Goal: Transaction & Acquisition: Book appointment/travel/reservation

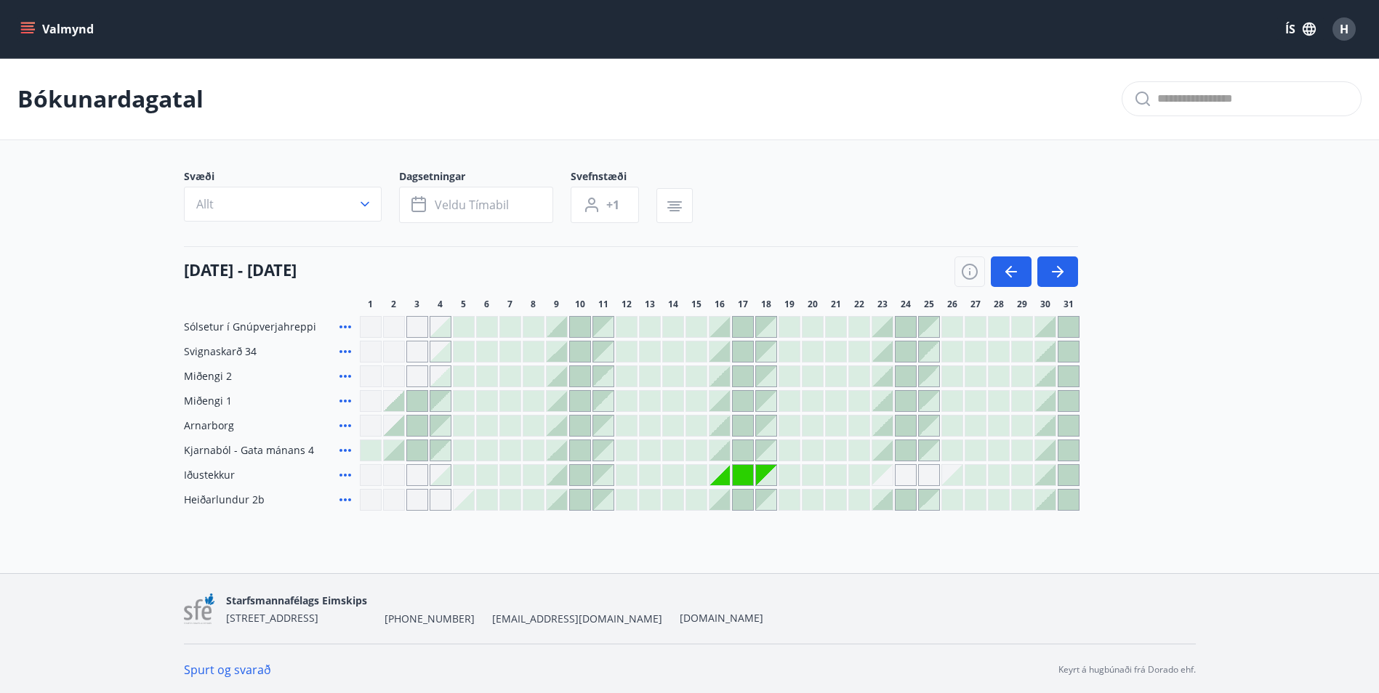
click at [28, 25] on icon "menu" at bounding box center [27, 25] width 13 height 1
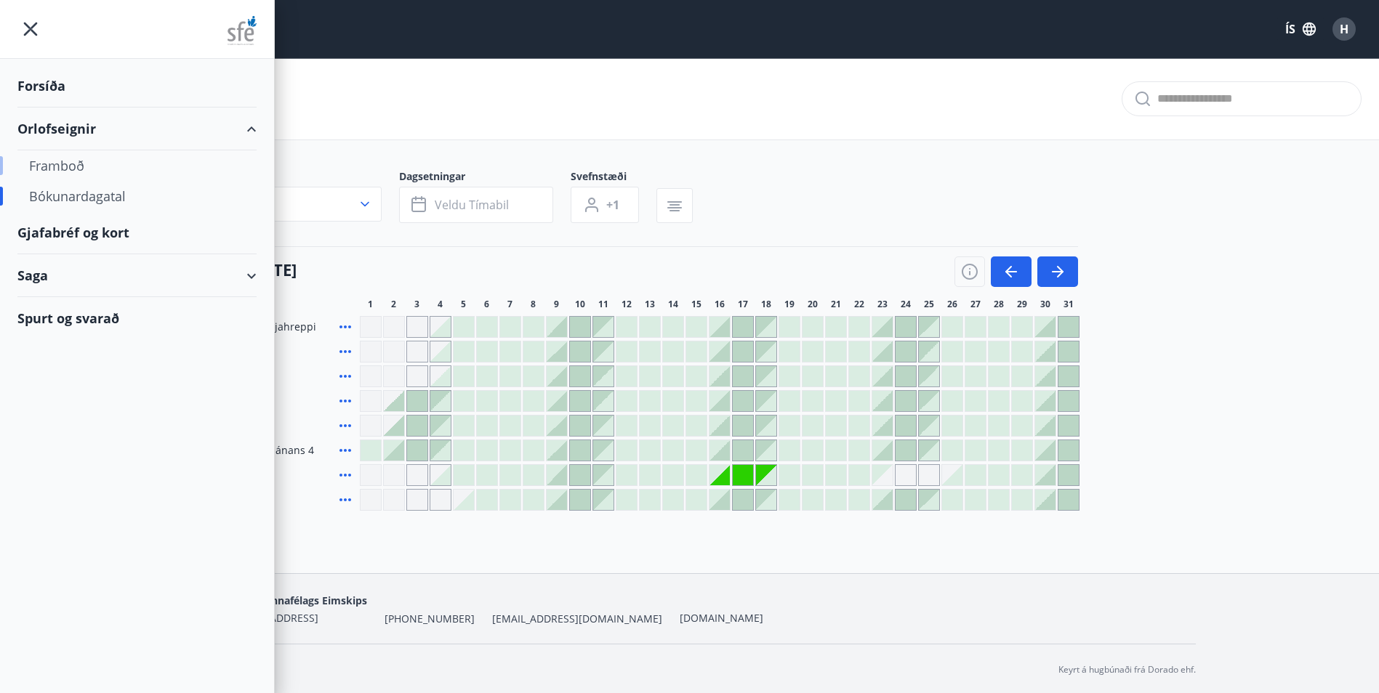
click at [59, 174] on div "Framboð" at bounding box center [137, 165] width 216 height 31
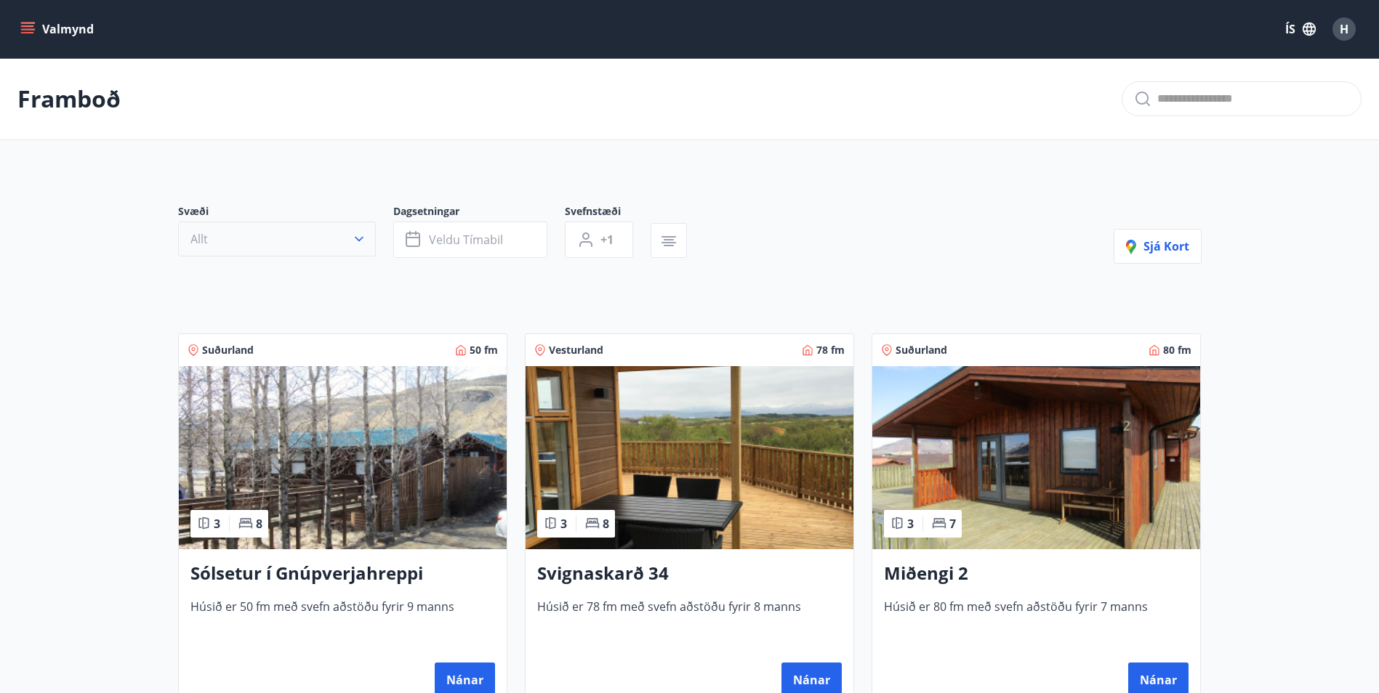
click at [359, 240] on icon "button" at bounding box center [359, 239] width 9 height 5
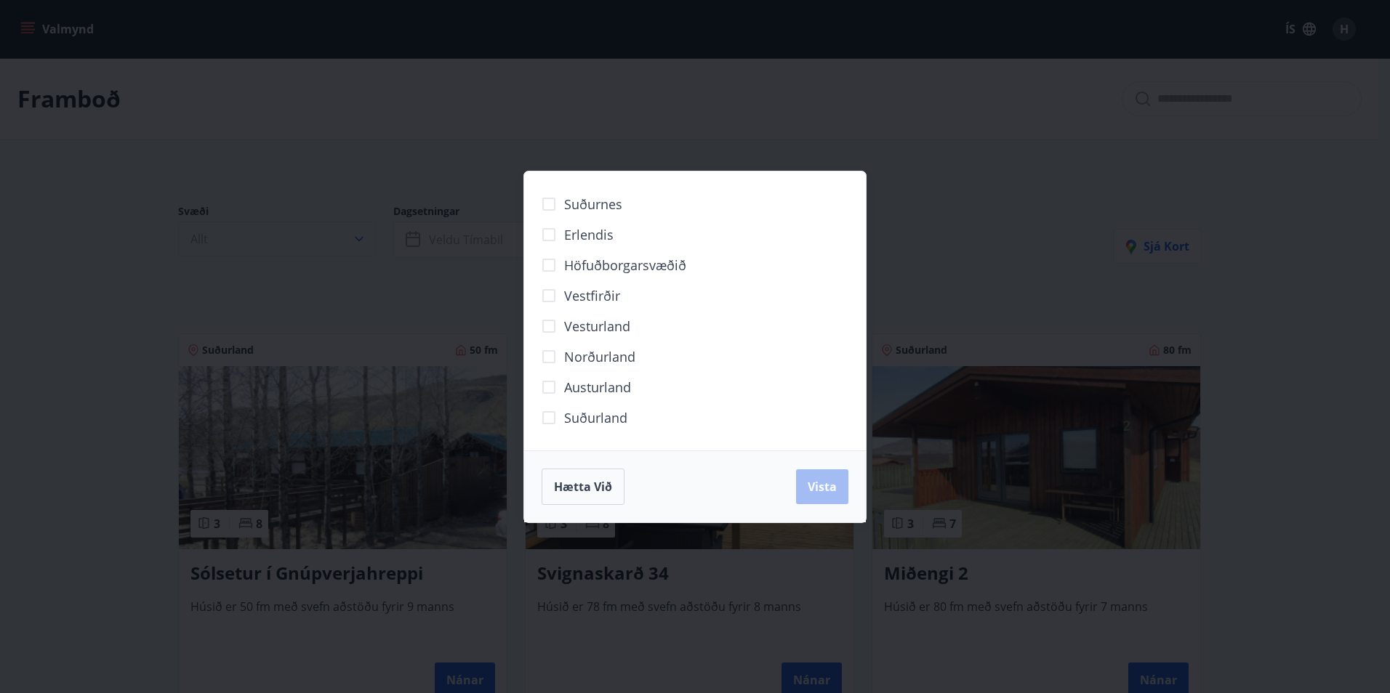
click at [359, 240] on div "Suðurnes Erlendis Höfuðborgarsvæðið [GEOGRAPHIC_DATA] [GEOGRAPHIC_DATA] [GEOGRA…" at bounding box center [695, 346] width 1390 height 693
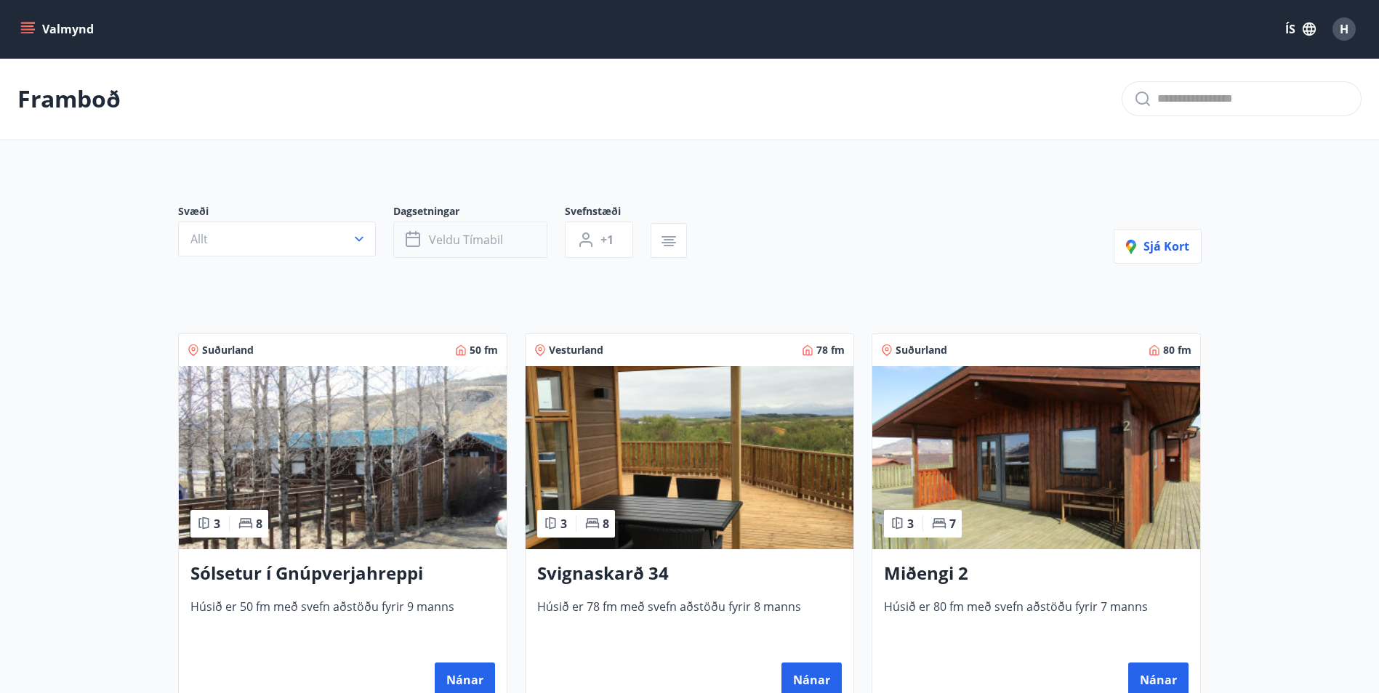
click at [520, 245] on button "Veldu tímabil" at bounding box center [470, 240] width 154 height 36
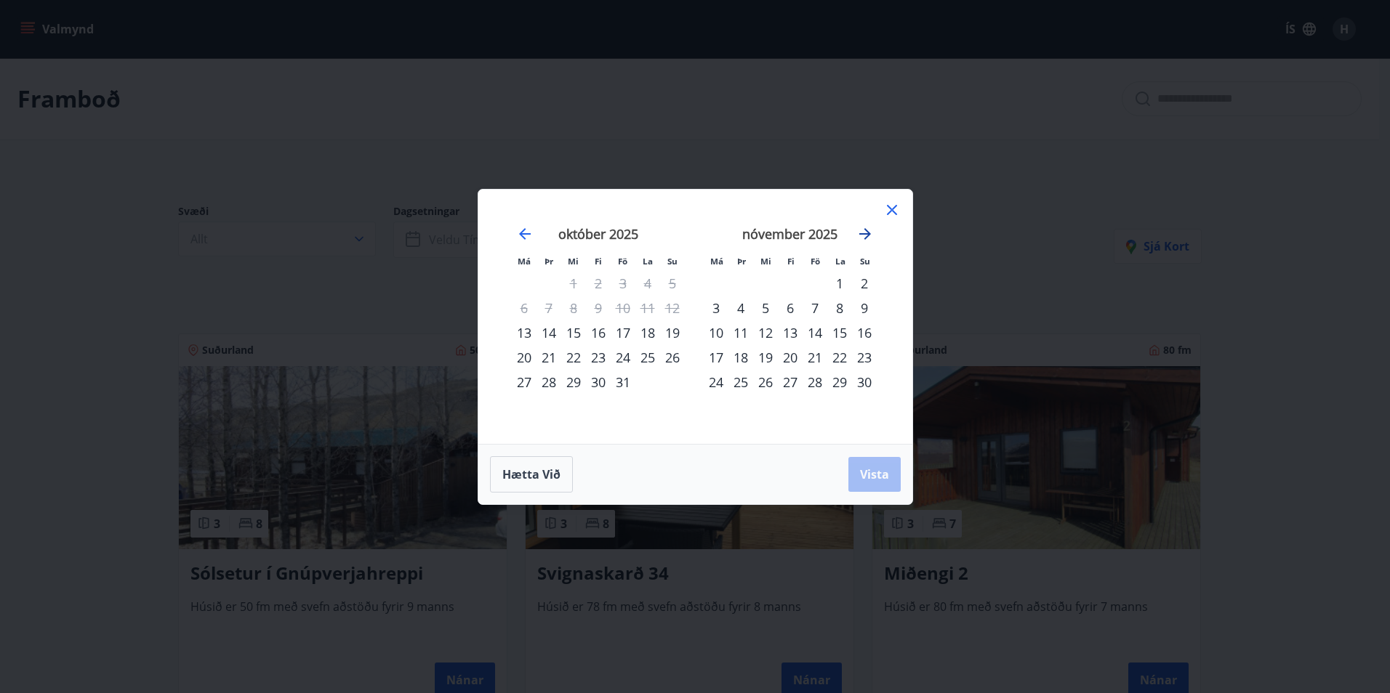
click at [868, 233] on icon "Move forward to switch to the next month." at bounding box center [865, 234] width 12 height 12
click at [620, 386] on div "30" at bounding box center [623, 382] width 25 height 25
click at [865, 286] on div "1" at bounding box center [864, 283] width 25 height 25
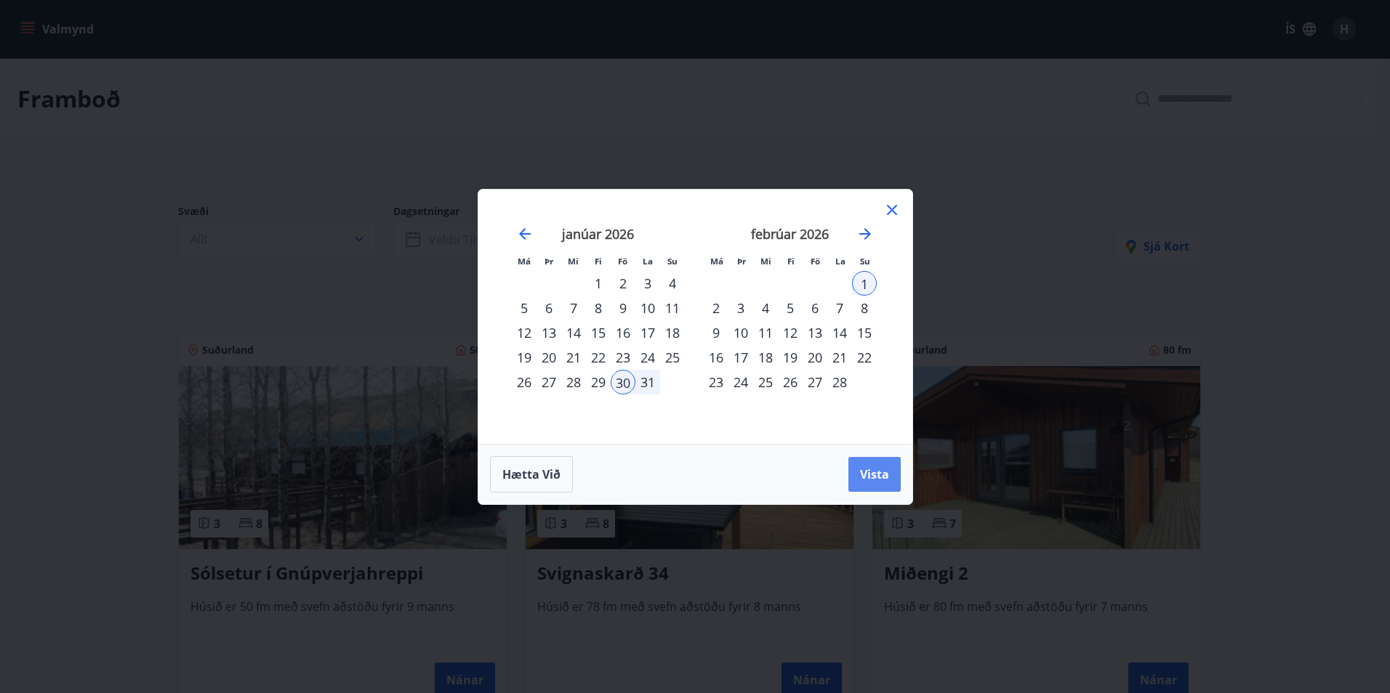
click at [874, 472] on span "Vista" at bounding box center [874, 475] width 29 height 16
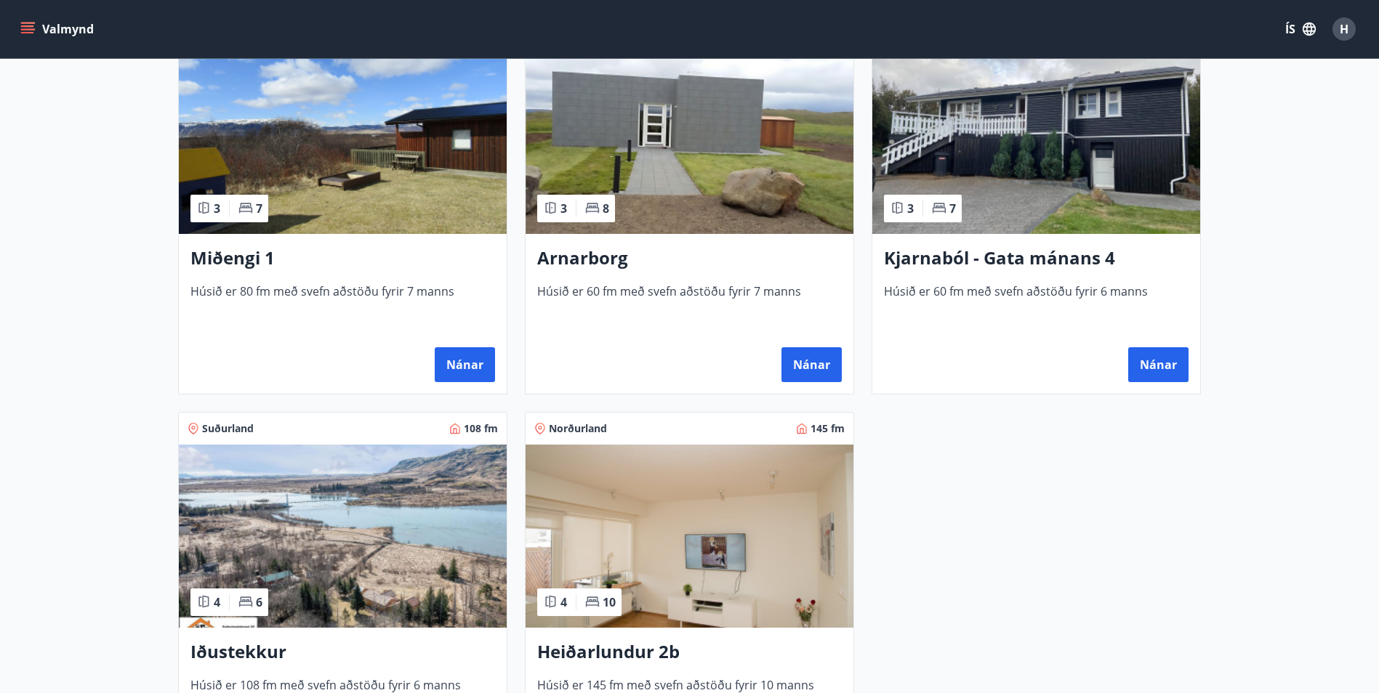
scroll to position [848, 0]
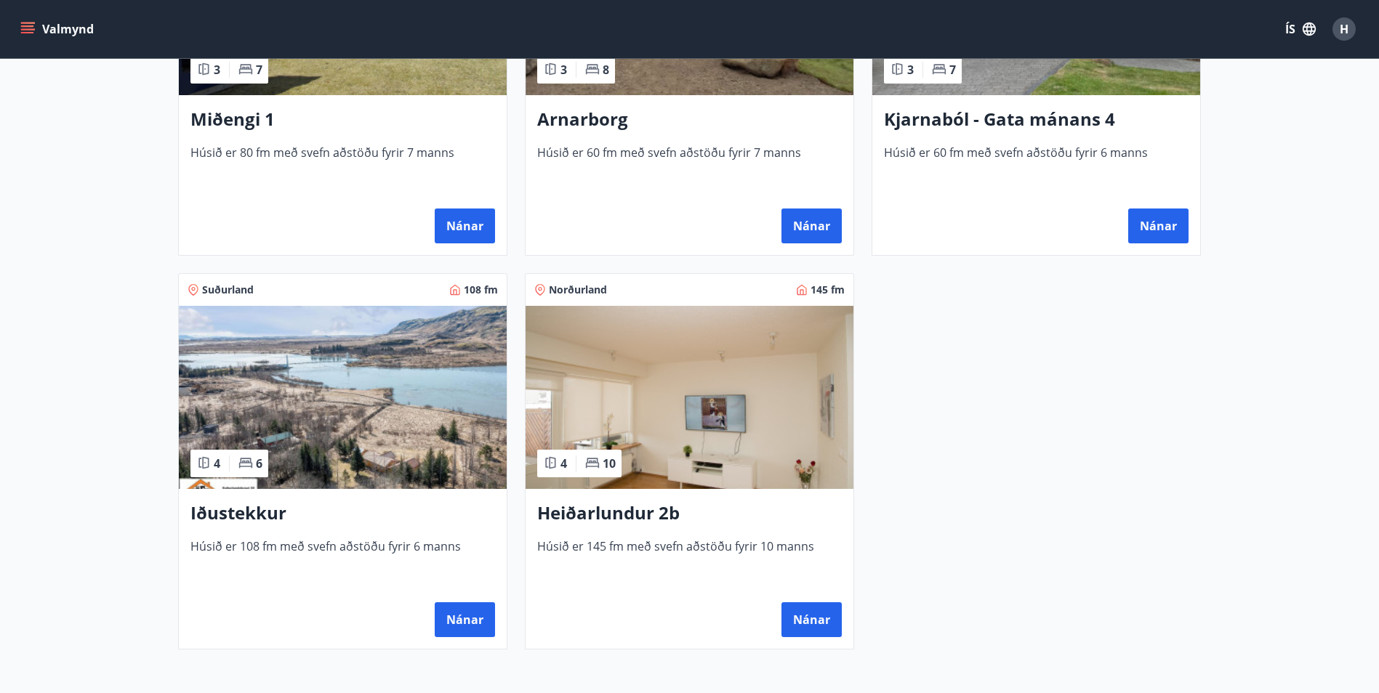
click at [351, 414] on img at bounding box center [343, 397] width 328 height 183
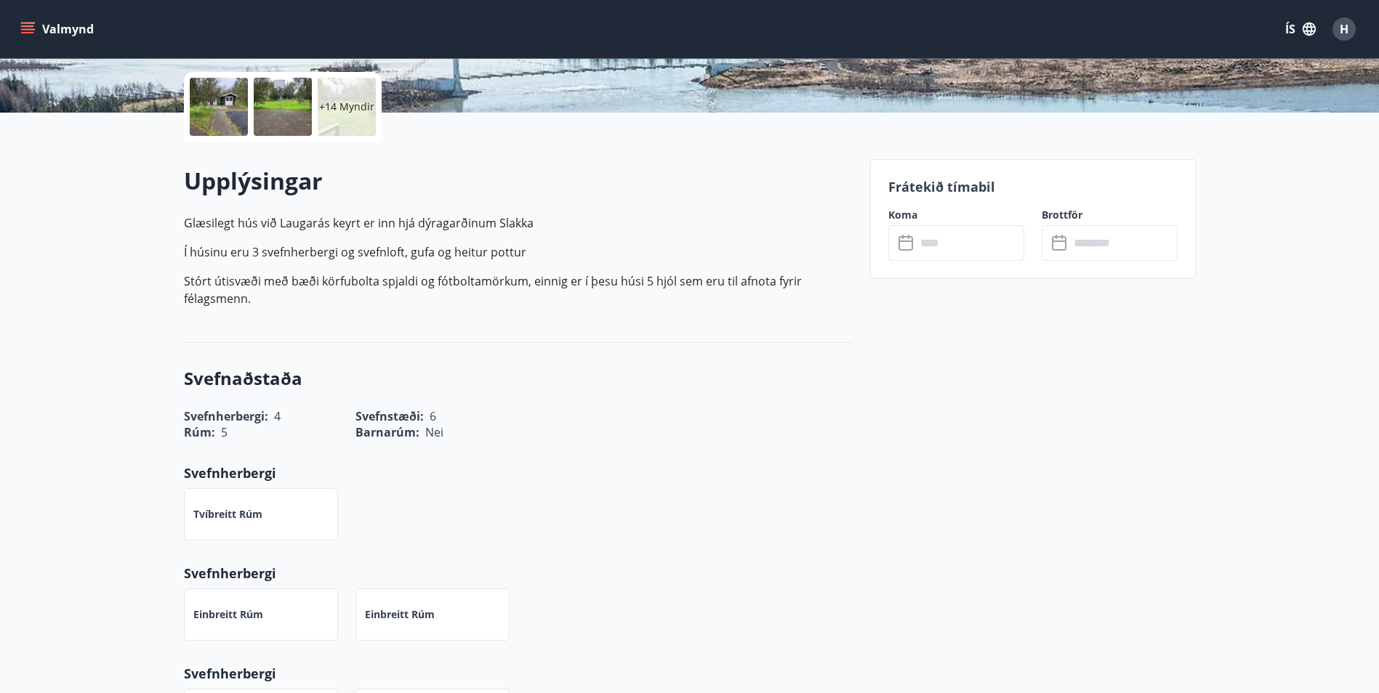
scroll to position [339, 0]
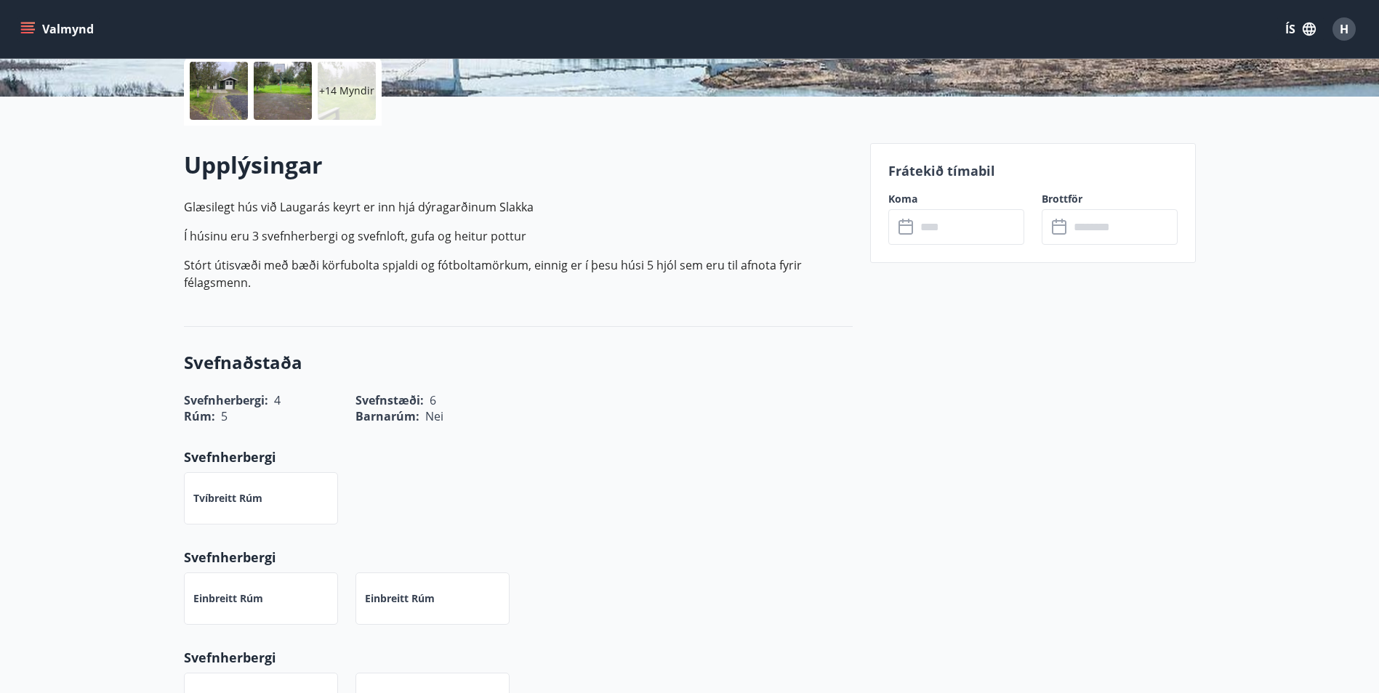
click at [959, 233] on input "text" at bounding box center [970, 227] width 108 height 36
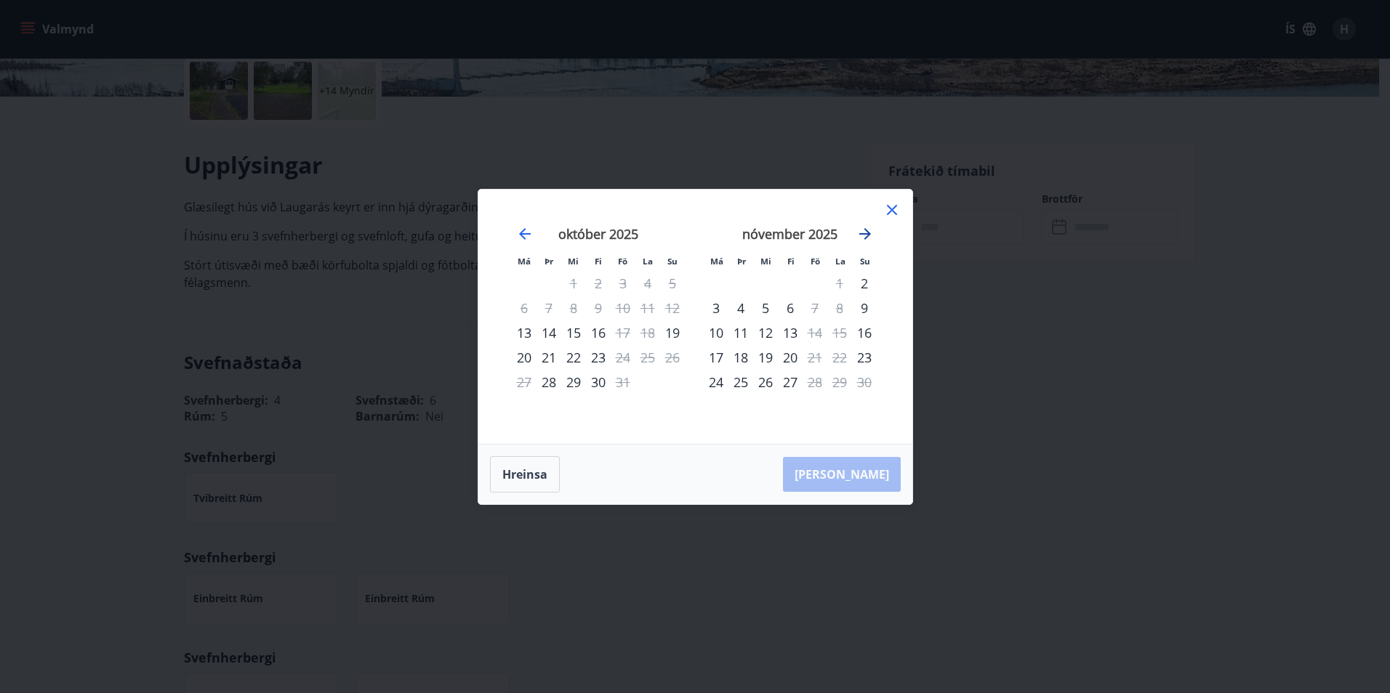
click at [863, 233] on icon "Move forward to switch to the next month." at bounding box center [865, 234] width 12 height 12
click at [816, 380] on div "30" at bounding box center [814, 382] width 25 height 25
click at [866, 236] on icon "Move forward to switch to the next month." at bounding box center [864, 233] width 17 height 17
click at [858, 281] on div "1" at bounding box center [864, 283] width 25 height 25
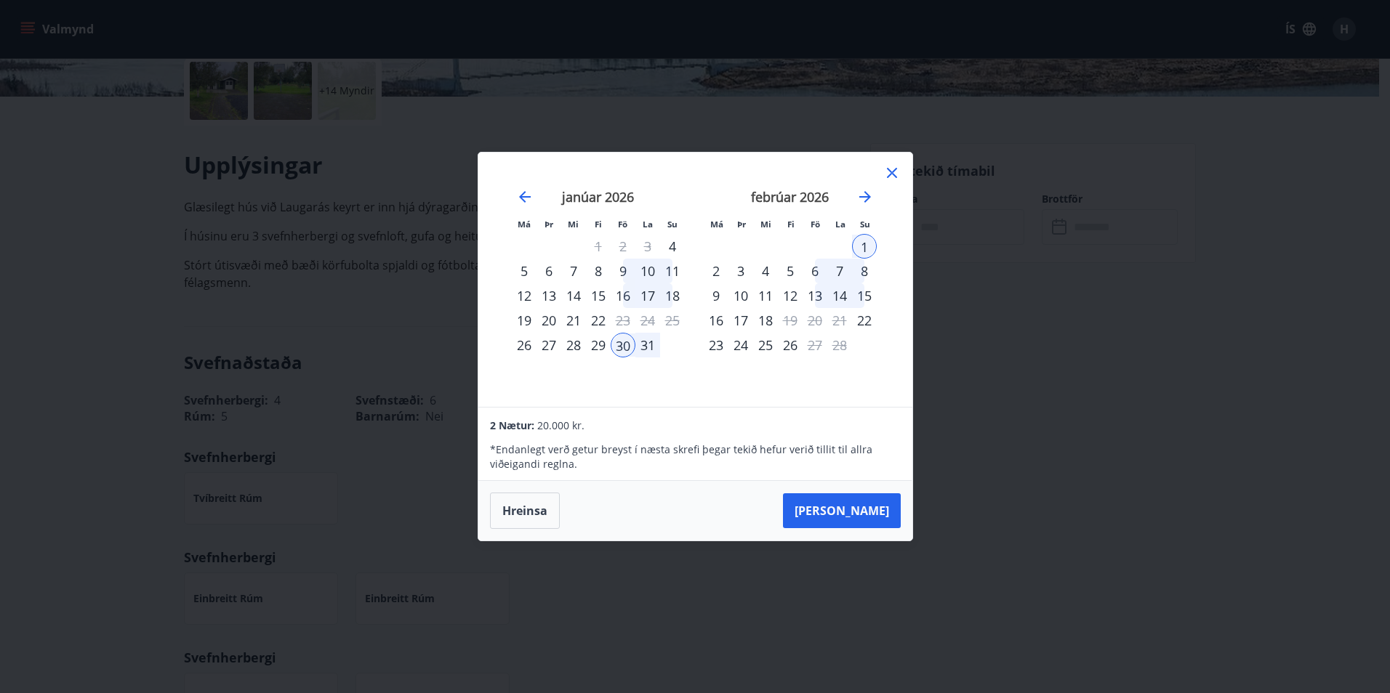
click at [858, 242] on div "1" at bounding box center [864, 246] width 25 height 25
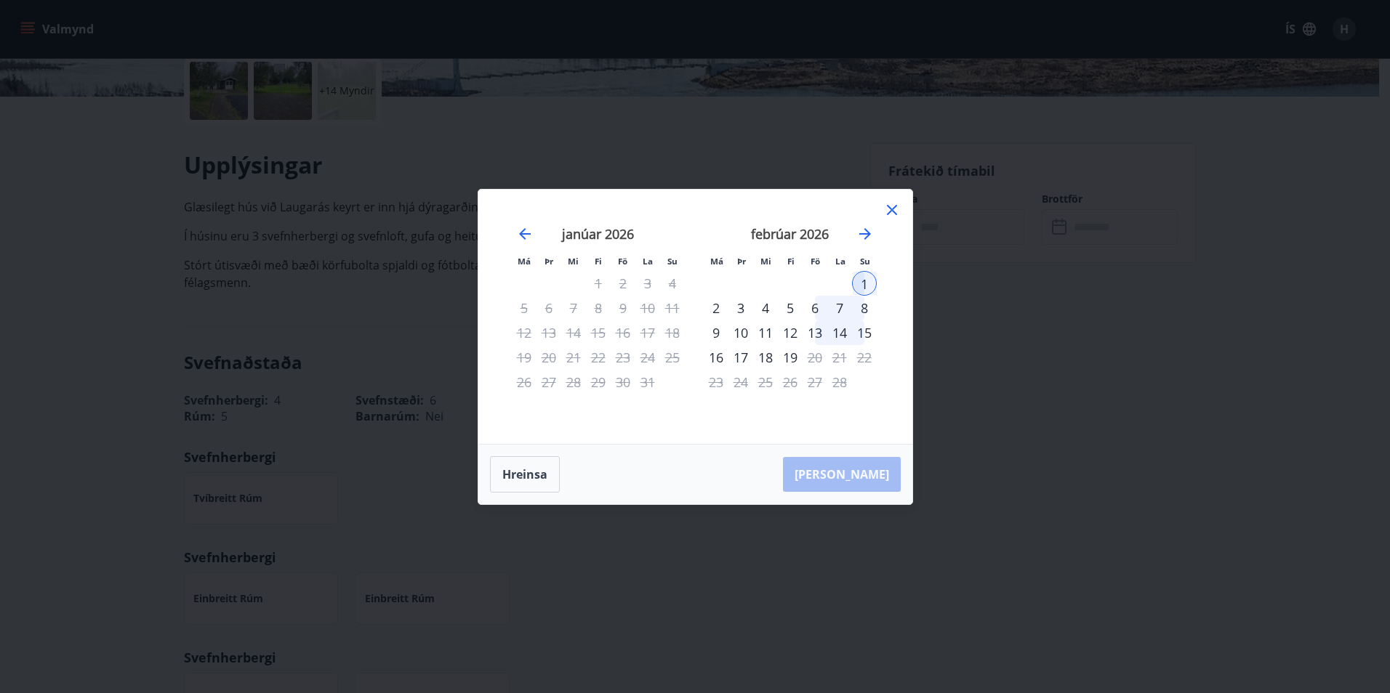
click at [626, 380] on div "30" at bounding box center [623, 382] width 25 height 25
click at [533, 472] on button "Hreinsa" at bounding box center [525, 474] width 70 height 36
click at [625, 381] on div "30" at bounding box center [623, 382] width 25 height 25
click at [863, 280] on div "1" at bounding box center [864, 283] width 25 height 25
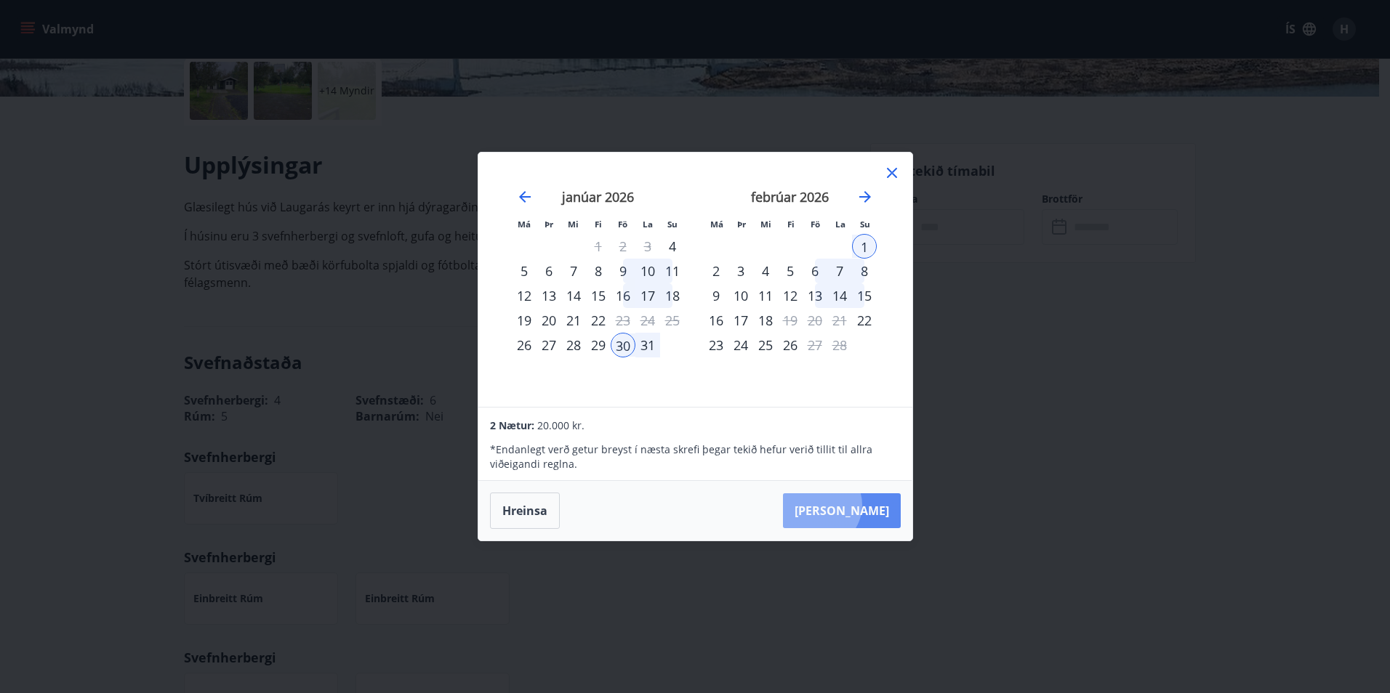
click at [863, 505] on button "[PERSON_NAME]" at bounding box center [842, 511] width 118 height 35
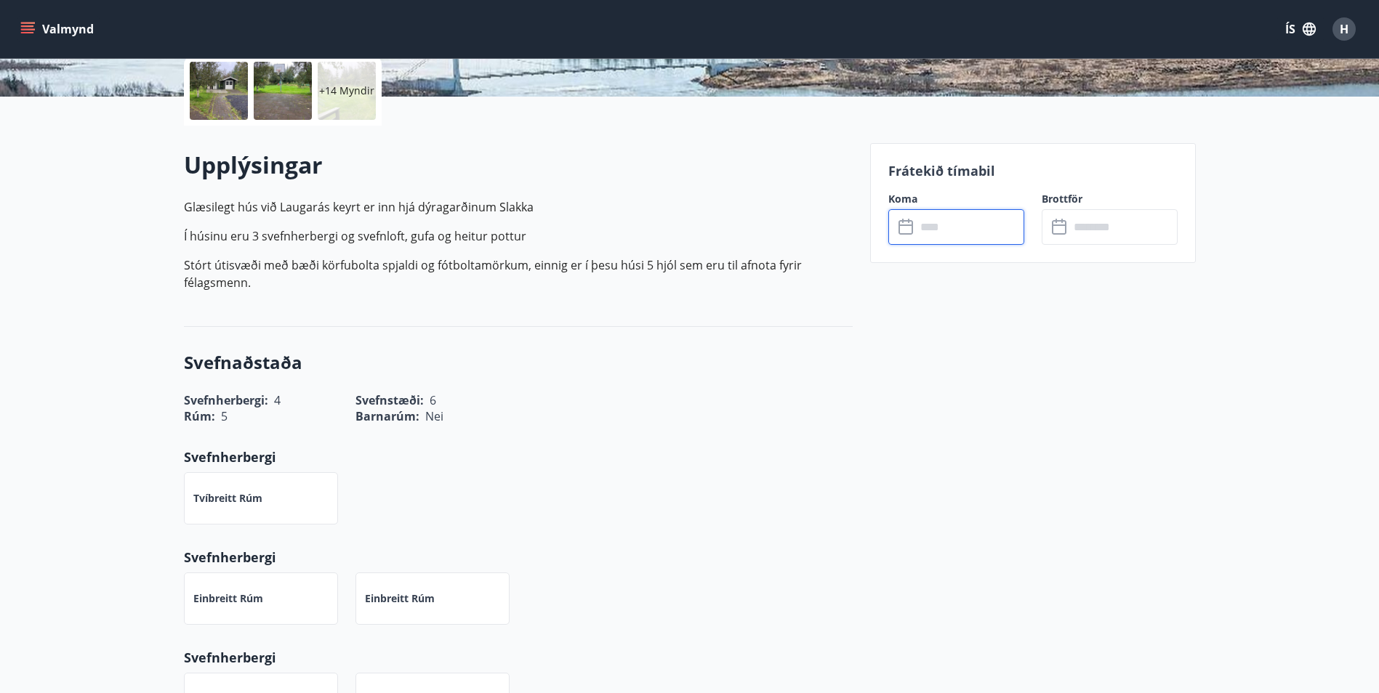
type input "******"
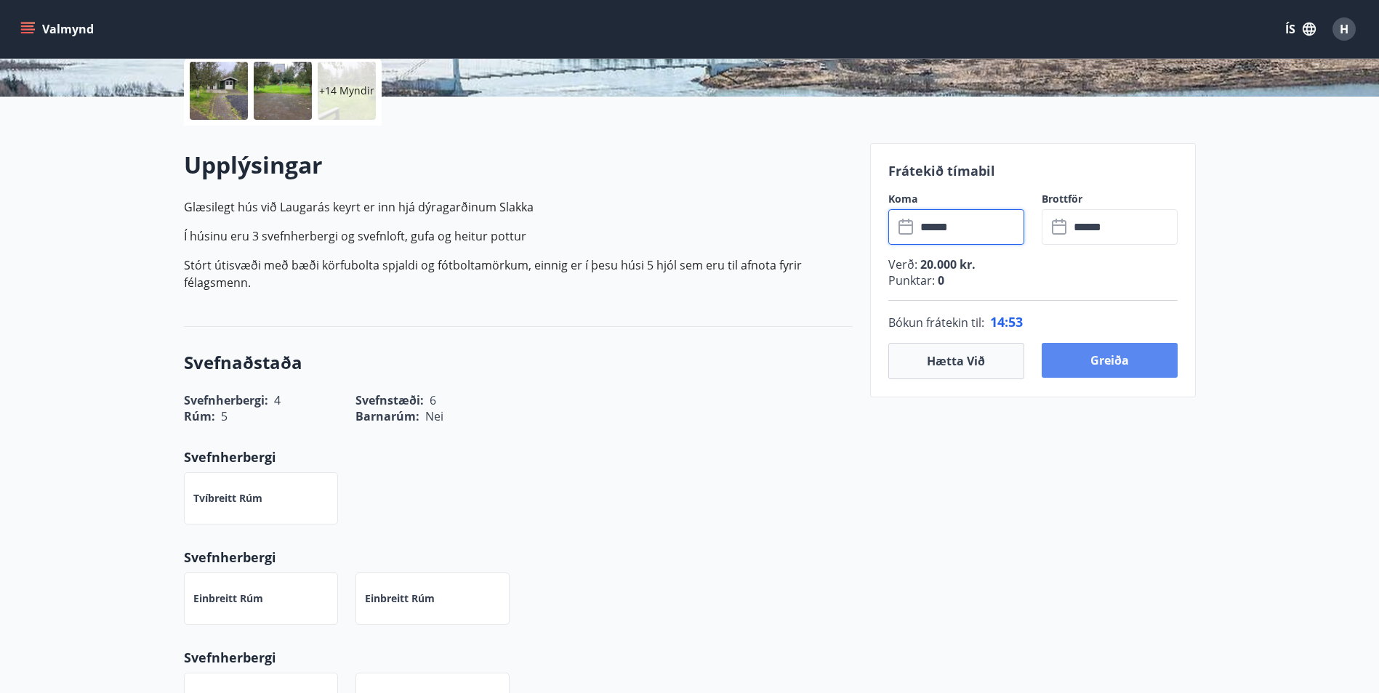
click at [1113, 354] on button "Greiða" at bounding box center [1110, 360] width 136 height 35
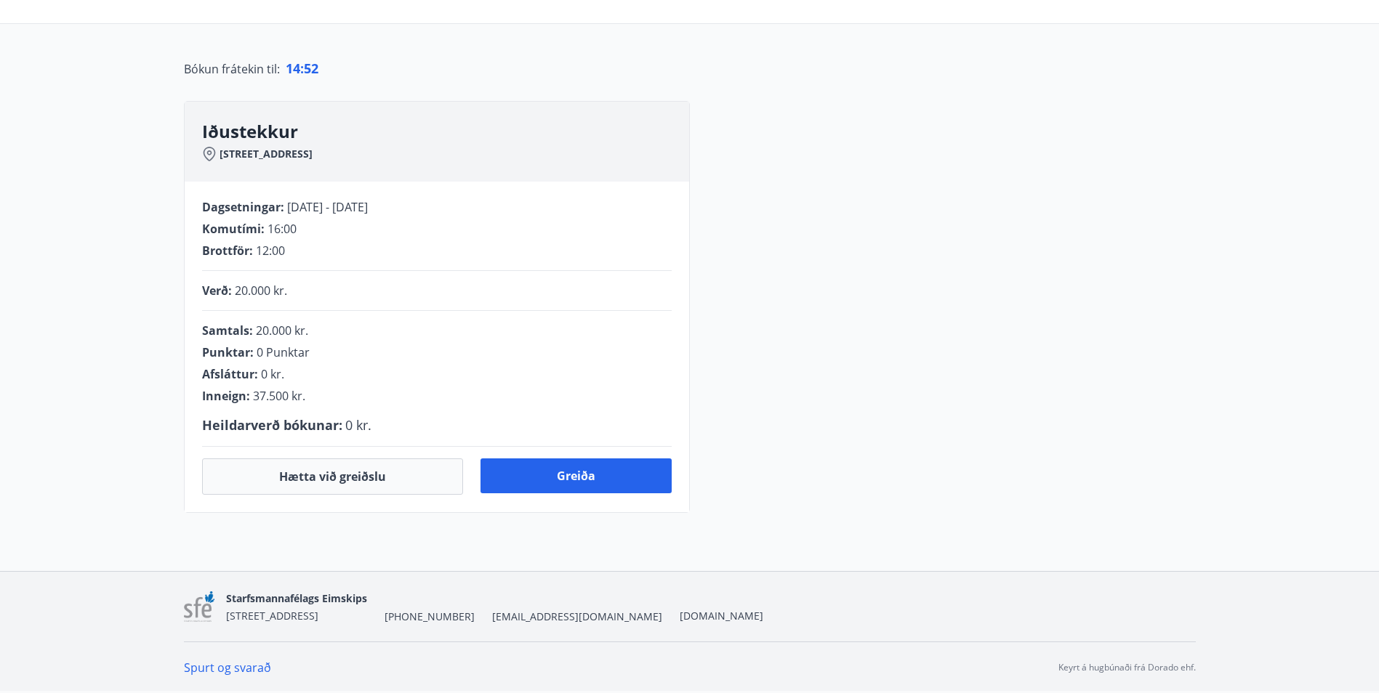
scroll to position [290, 0]
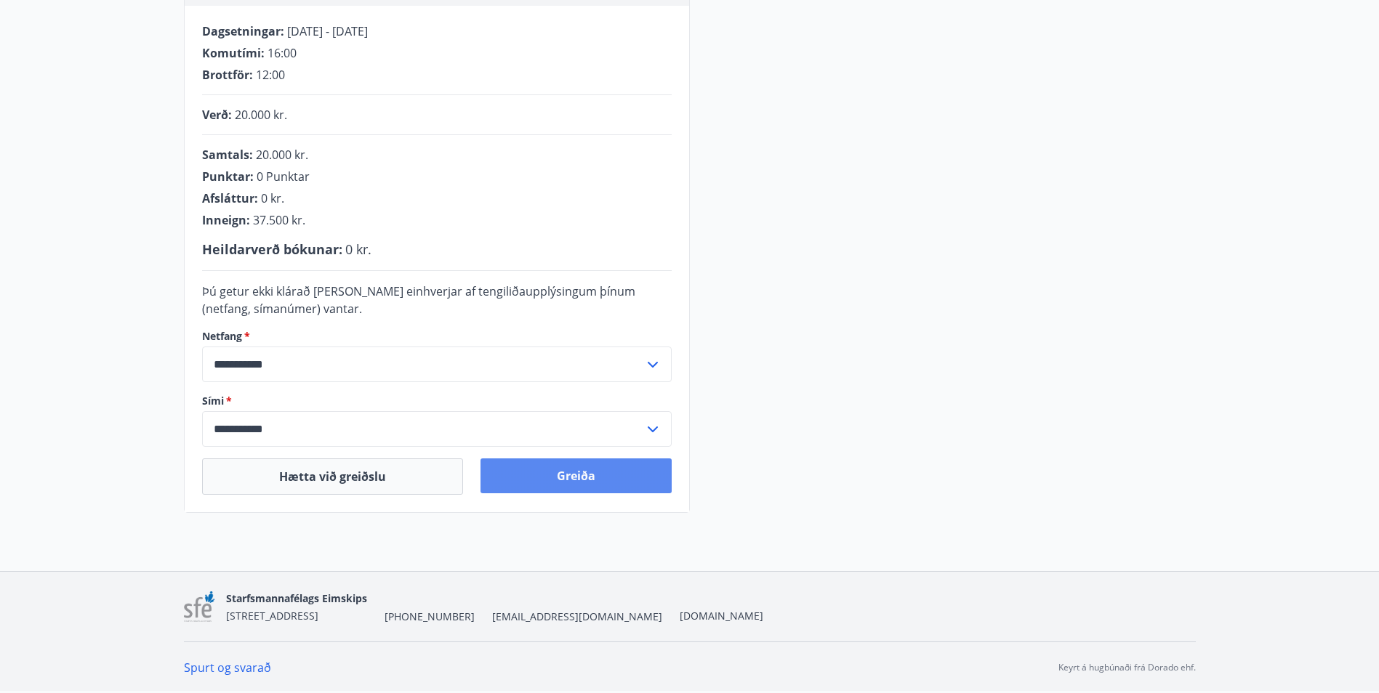
click at [576, 476] on button "Greiða" at bounding box center [575, 476] width 191 height 35
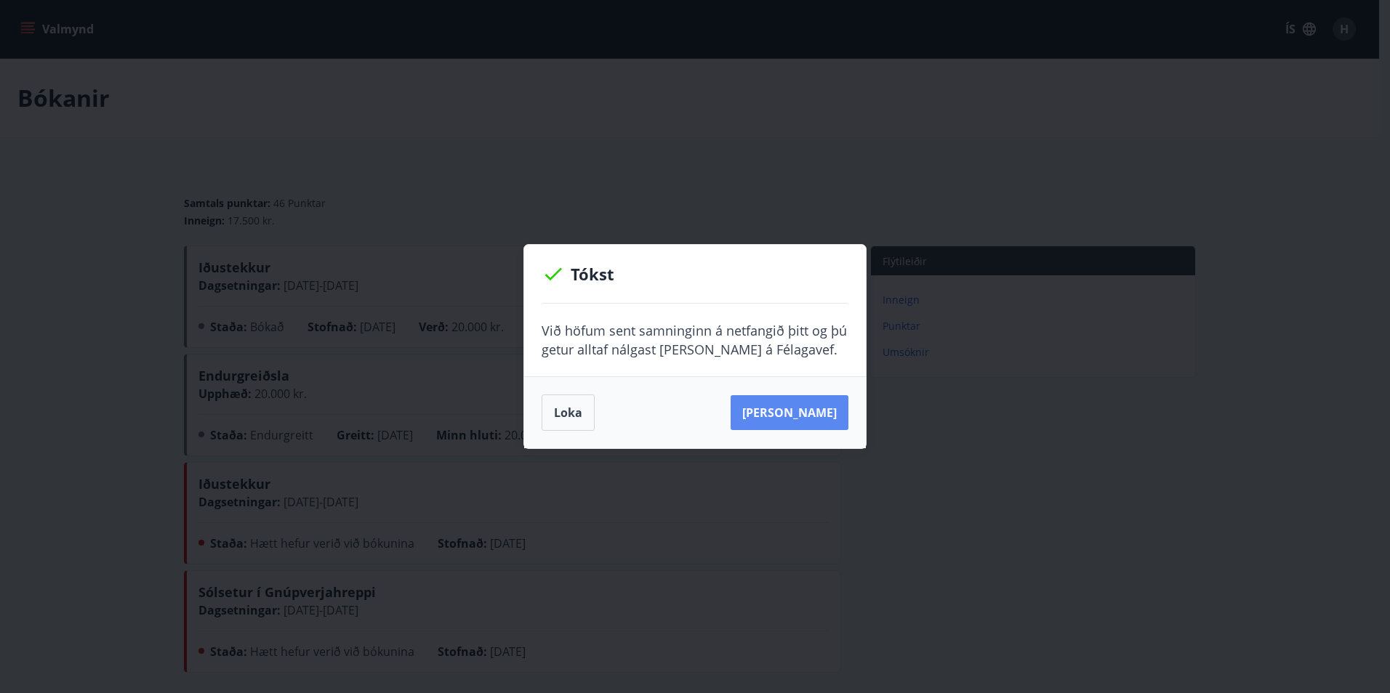
click at [817, 409] on button "[PERSON_NAME]" at bounding box center [790, 412] width 118 height 35
